Goal: Task Accomplishment & Management: Complete application form

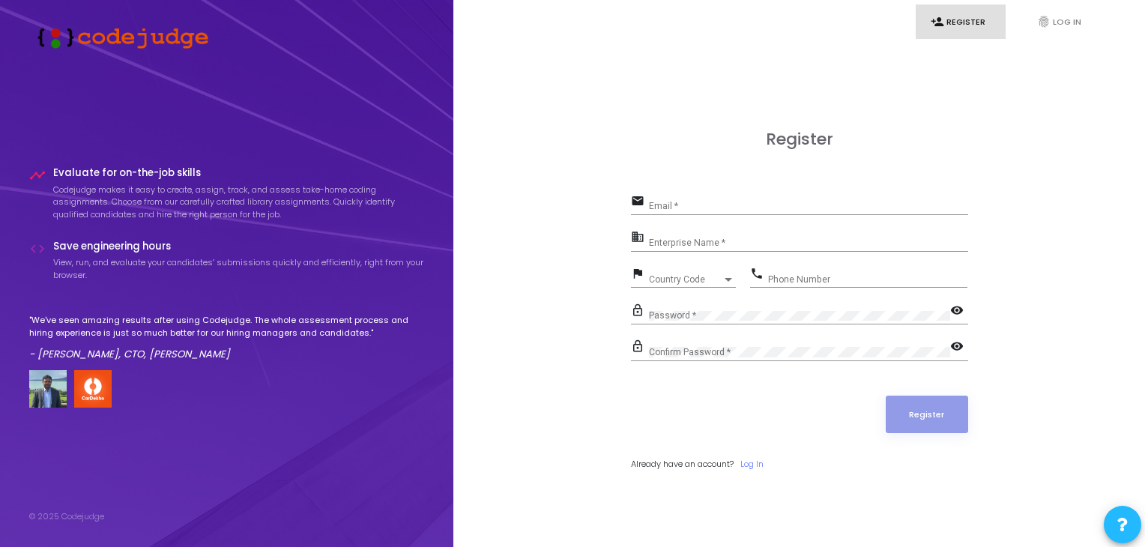
click at [810, 193] on div "Email *" at bounding box center [808, 202] width 319 height 23
type input "[EMAIL_ADDRESS][DOMAIN_NAME]"
click at [685, 245] on input "Enterprise Name *" at bounding box center [808, 243] width 319 height 10
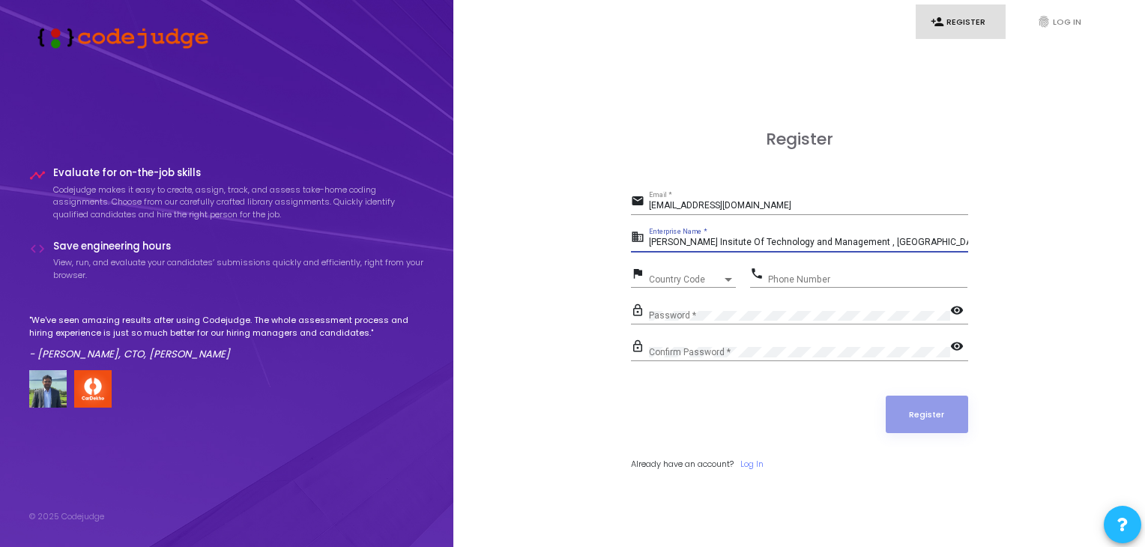
type input "[PERSON_NAME] Insitute Of Technology and Management , [GEOGRAPHIC_DATA]"
click at [704, 272] on div "Country Code Country Code" at bounding box center [692, 275] width 87 height 23
type input "9"
type input "+"
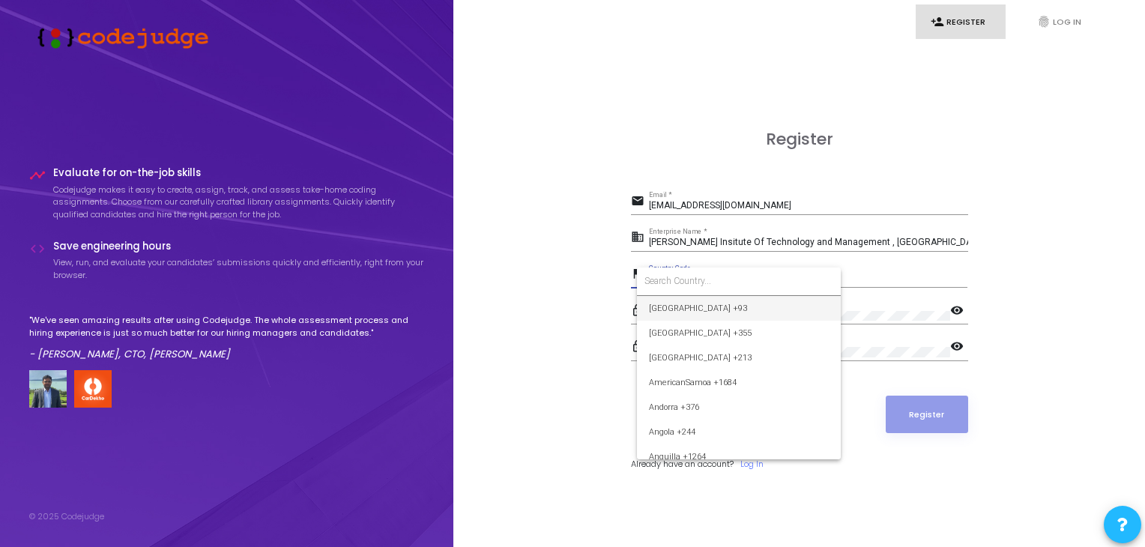
click at [900, 280] on div at bounding box center [572, 273] width 1145 height 547
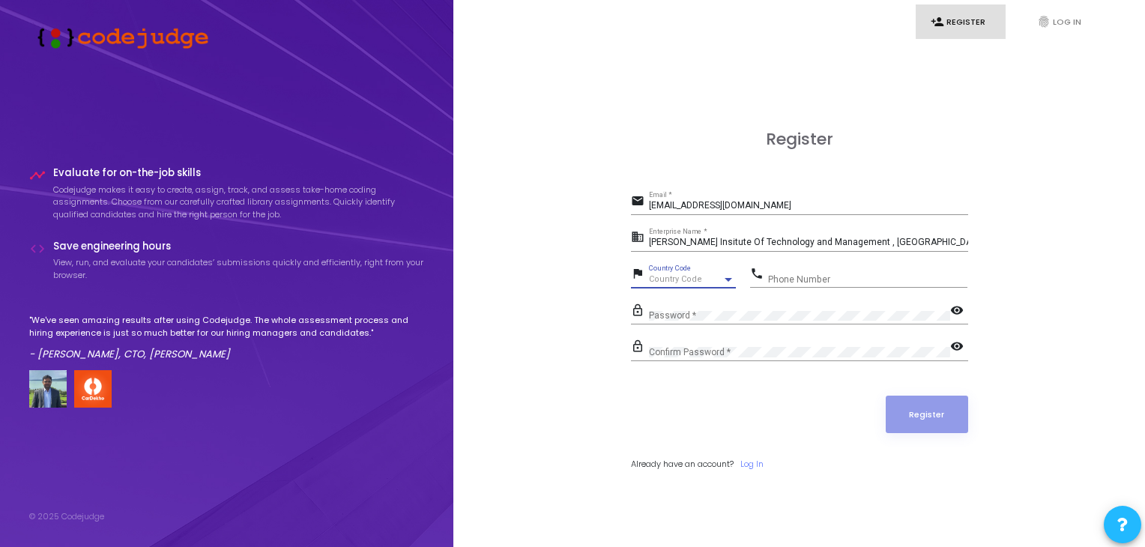
click at [722, 276] on div at bounding box center [728, 279] width 13 height 12
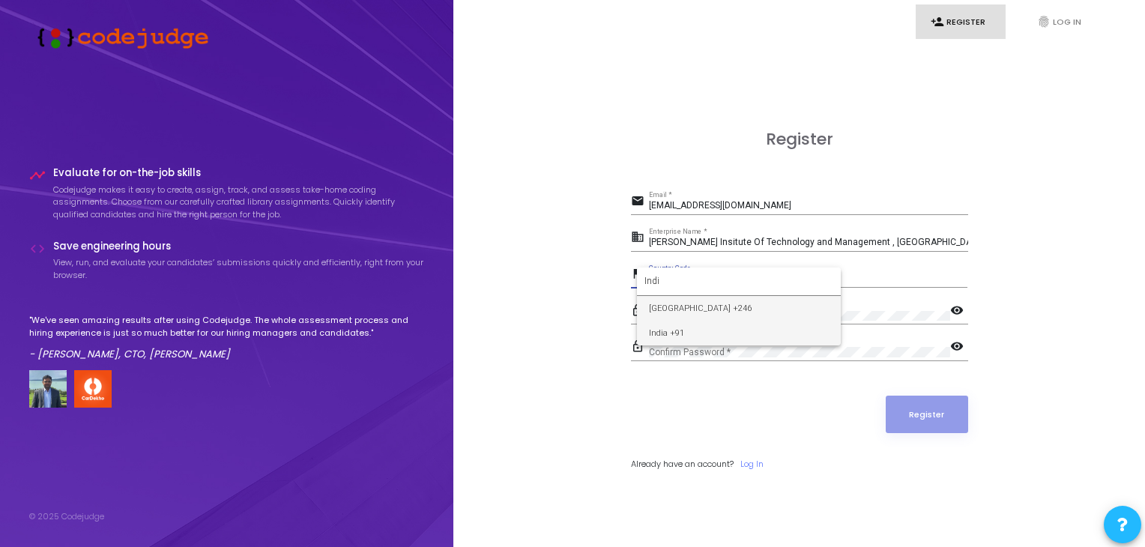
type input "Indi"
click at [693, 328] on span "India +91" at bounding box center [739, 333] width 180 height 25
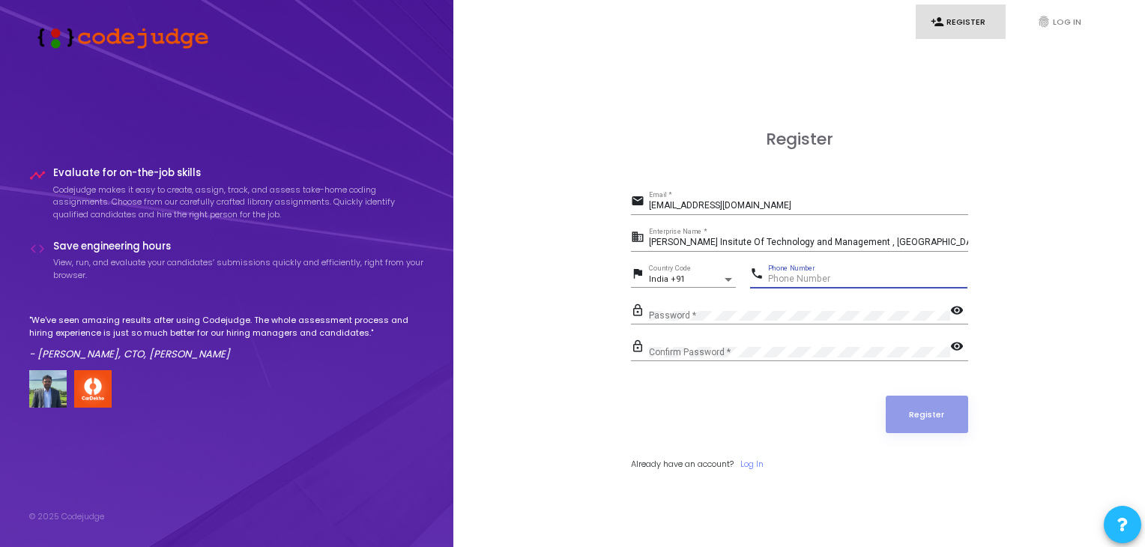
click at [849, 280] on input "Phone Number" at bounding box center [867, 279] width 199 height 10
click at [849, 280] on input "9548509162" at bounding box center [867, 279] width 199 height 10
type input "9548509162"
click at [1050, 10] on link "fingerprint Log In" at bounding box center [1067, 21] width 90 height 35
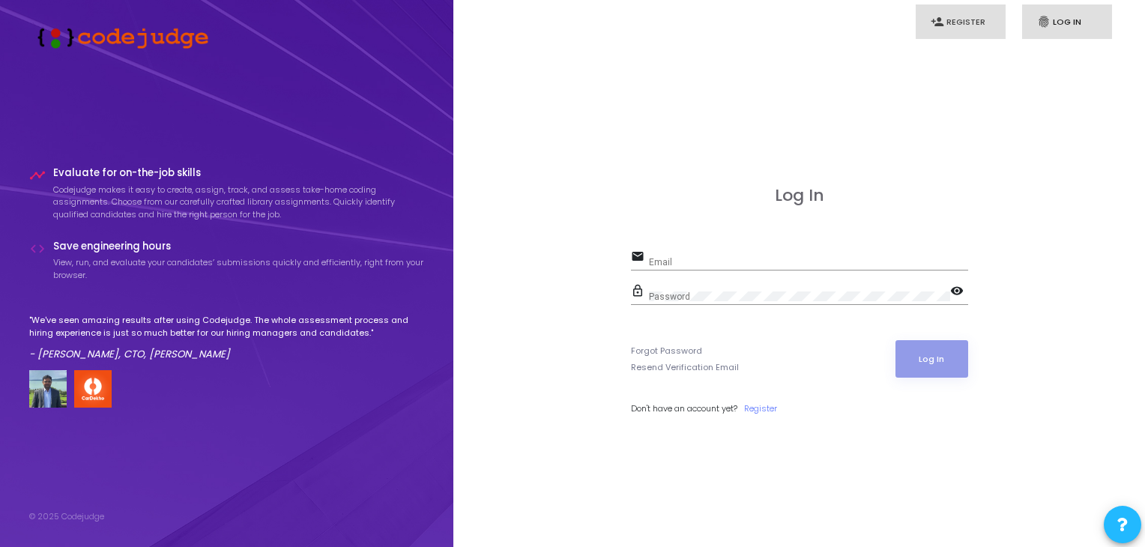
click at [967, 22] on link "person_add Register" at bounding box center [961, 21] width 90 height 35
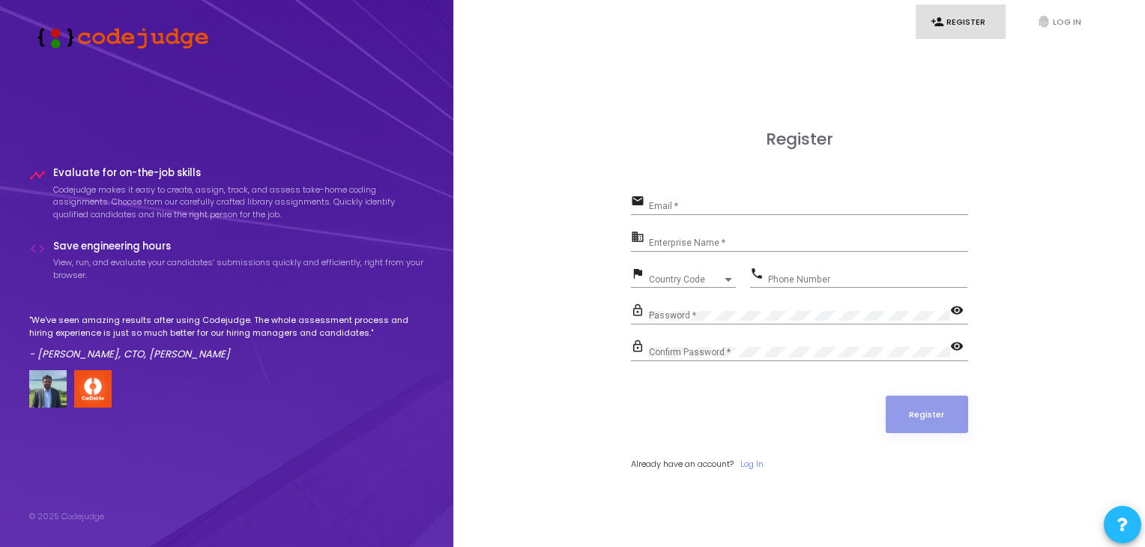
click at [689, 196] on div "Email *" at bounding box center [808, 202] width 319 height 23
type input "[EMAIL_ADDRESS][DOMAIN_NAME]"
click at [690, 244] on input "Enterprise Name *" at bounding box center [808, 243] width 319 height 10
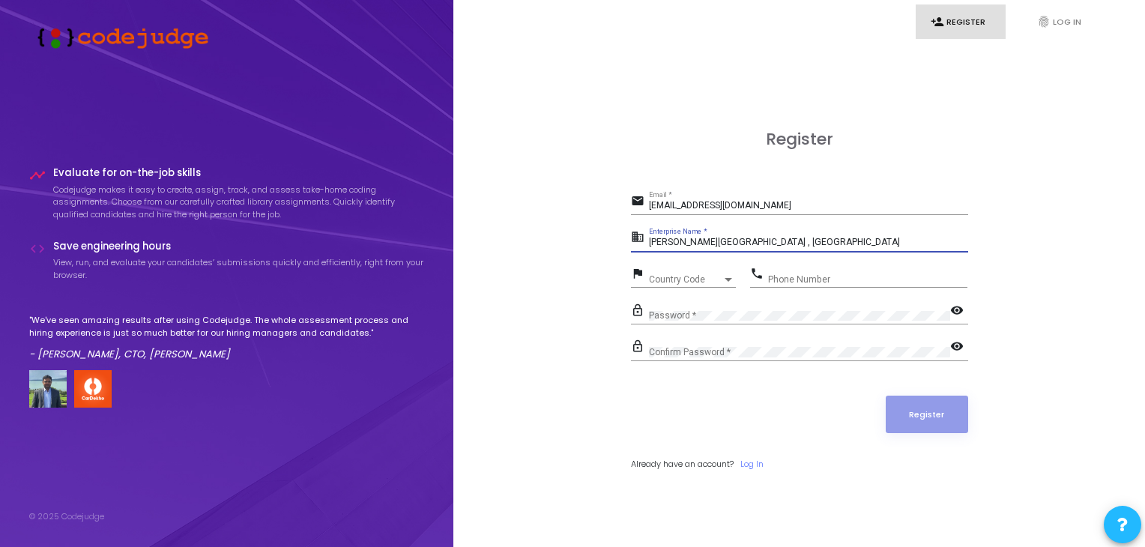
type input "[PERSON_NAME][GEOGRAPHIC_DATA] , [GEOGRAPHIC_DATA]"
click at [649, 276] on span "Country Code" at bounding box center [675, 279] width 53 height 10
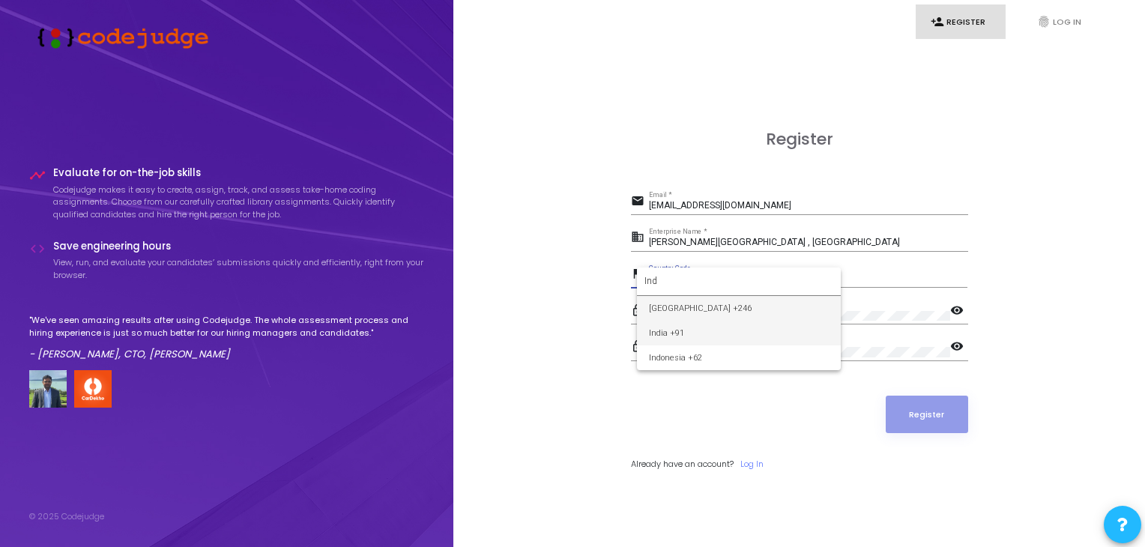
type input "Ind"
click at [677, 333] on span "India +91" at bounding box center [739, 333] width 180 height 25
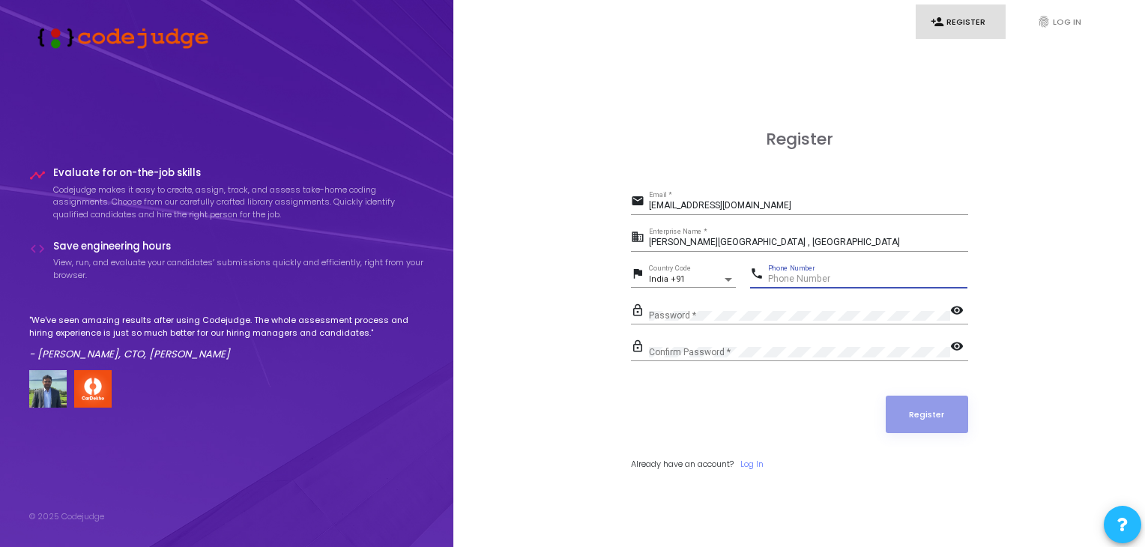
click at [837, 283] on input "Phone Number" at bounding box center [867, 279] width 199 height 10
type input "9548509162"
click at [952, 307] on mat-icon "visibility" at bounding box center [959, 312] width 18 height 18
click at [631, 321] on div "lock_outline Password * visibility_off" at bounding box center [799, 312] width 337 height 24
click at [699, 359] on div "Confirm Password *" at bounding box center [799, 348] width 301 height 23
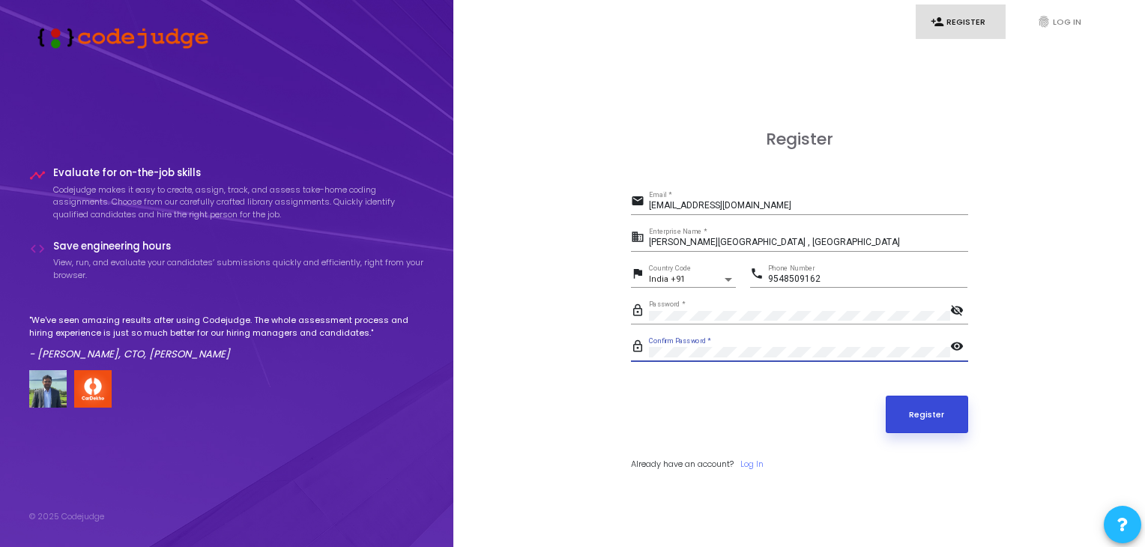
click at [925, 412] on button "Register" at bounding box center [927, 414] width 82 height 37
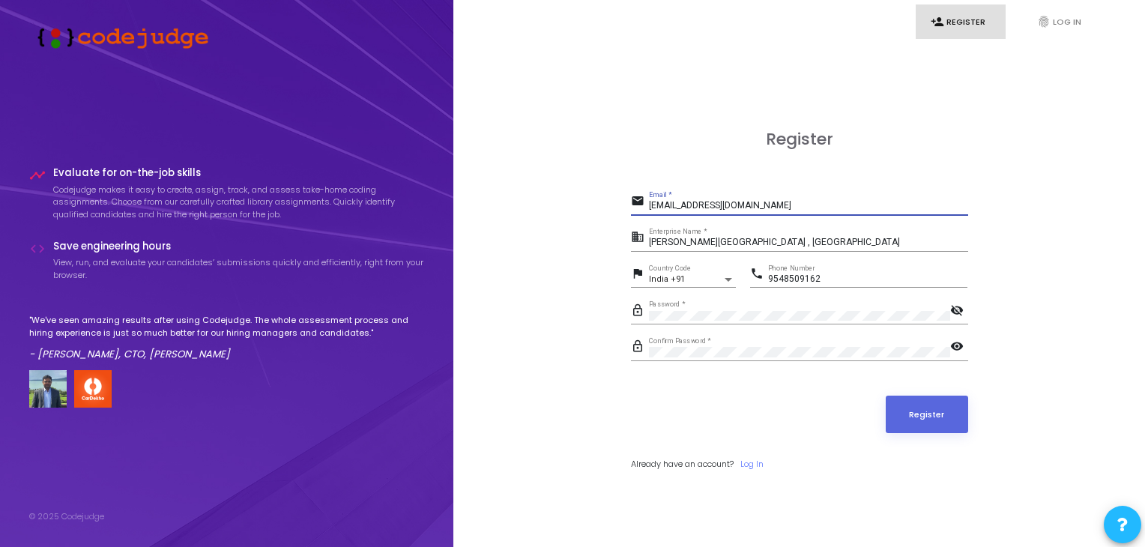
click at [788, 208] on input "[EMAIL_ADDRESS][DOMAIN_NAME]" at bounding box center [808, 206] width 319 height 10
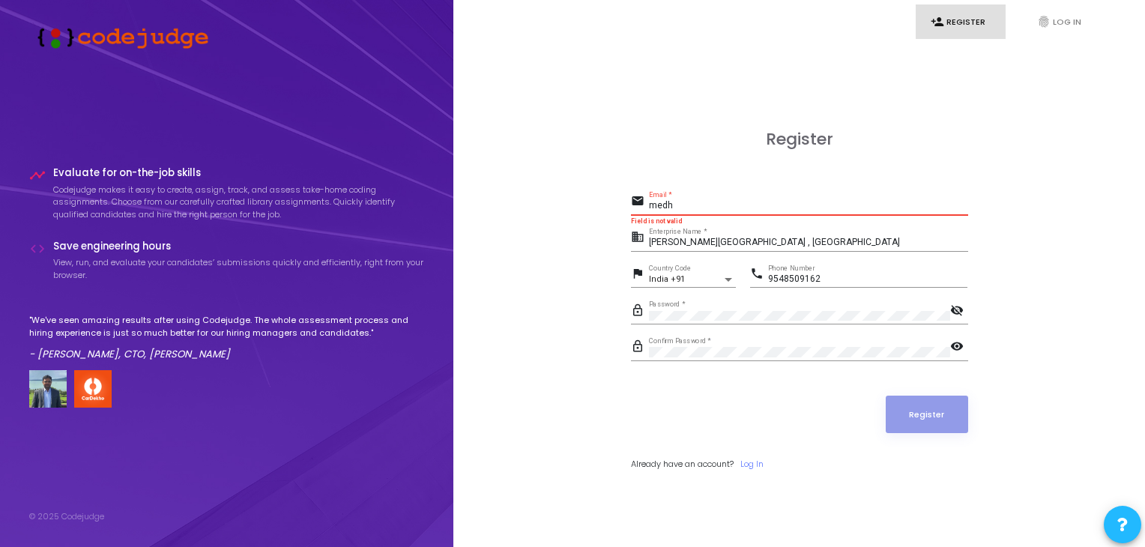
type input "med"
